Goal: Find specific fact

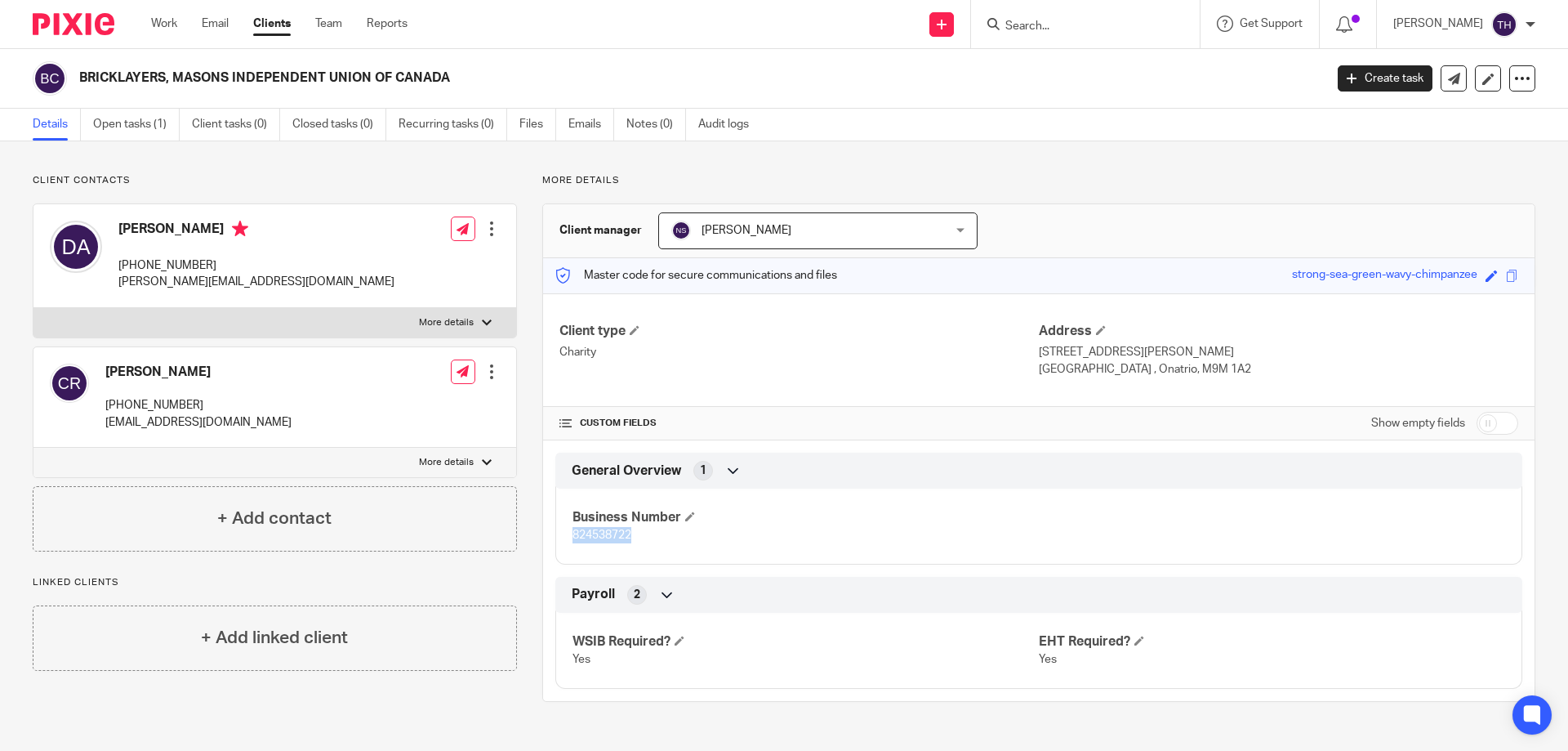
click at [601, 539] on span "824538722" at bounding box center [602, 535] width 59 height 11
click at [602, 538] on span "824538722" at bounding box center [602, 535] width 59 height 11
click at [595, 534] on span "824538722" at bounding box center [602, 535] width 59 height 11
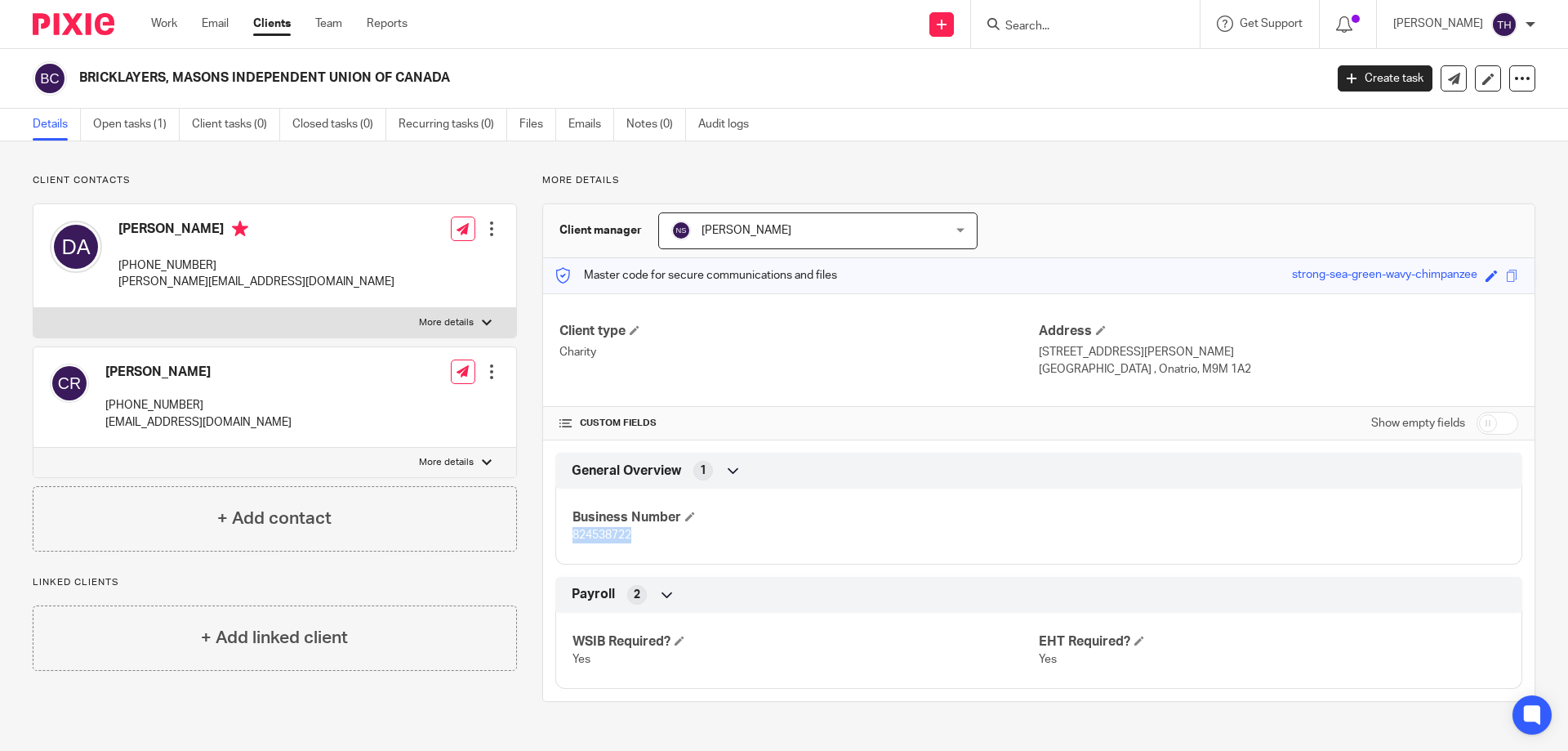
click at [595, 534] on span "824538722" at bounding box center [602, 535] width 59 height 11
click at [575, 538] on span "824538722" at bounding box center [602, 535] width 59 height 11
drag, startPoint x: 589, startPoint y: 539, endPoint x: 609, endPoint y: 539, distance: 20.0
click at [609, 539] on span "824538722" at bounding box center [602, 535] width 59 height 11
click at [577, 543] on p "824538722" at bounding box center [806, 535] width 466 height 16
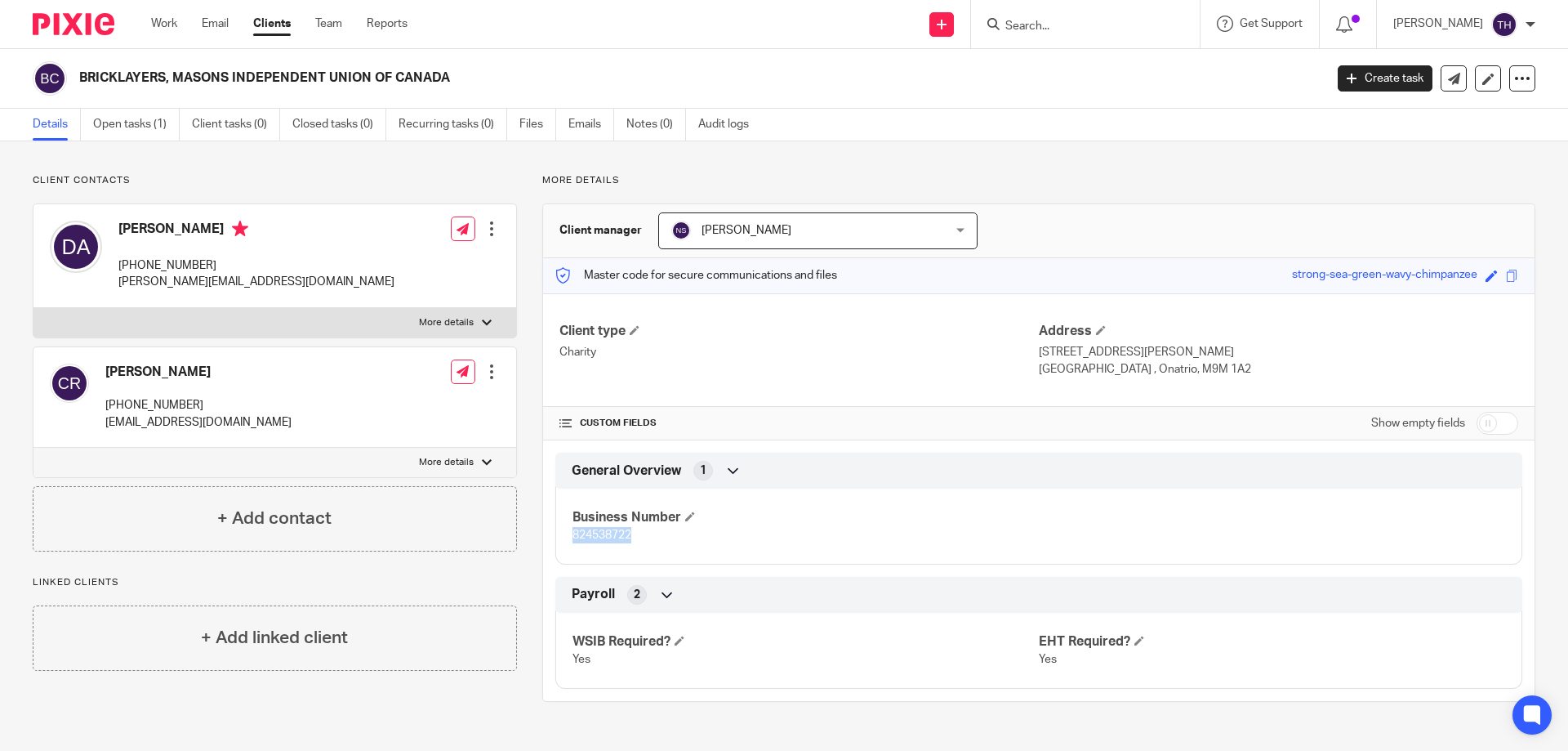
drag, startPoint x: 570, startPoint y: 534, endPoint x: 634, endPoint y: 542, distance: 64.5
click at [634, 542] on p "824538722" at bounding box center [806, 535] width 466 height 16
click at [577, 537] on span "824538722" at bounding box center [602, 535] width 59 height 11
click at [604, 539] on span "824538722" at bounding box center [602, 535] width 59 height 11
click at [604, 540] on span "824538722" at bounding box center [602, 535] width 59 height 11
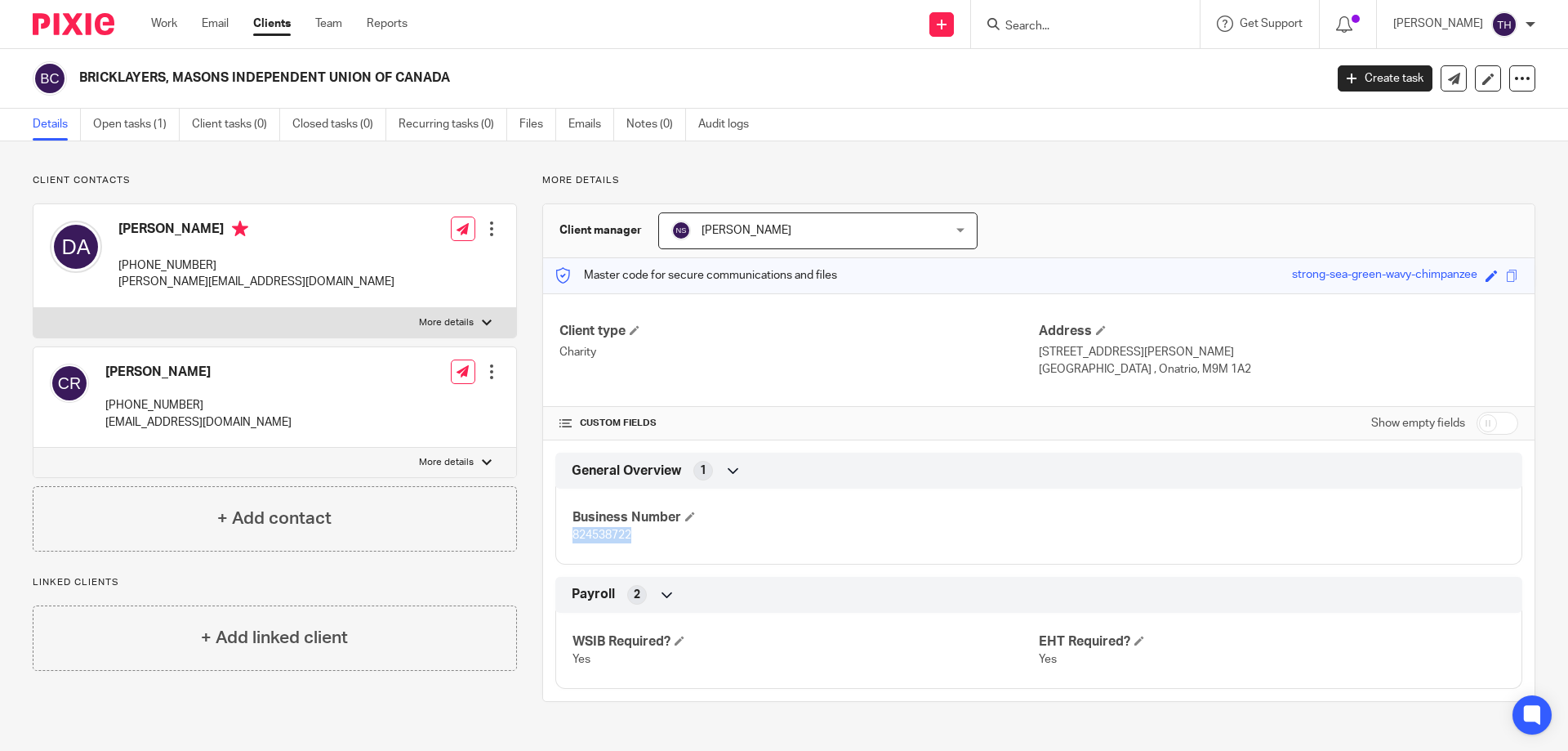
copy span "824538722"
